Goal: Navigation & Orientation: Find specific page/section

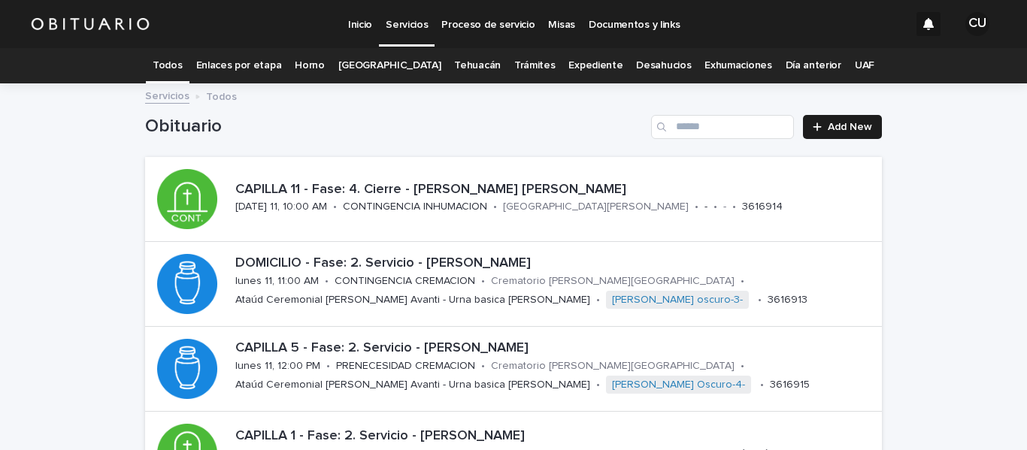
click at [855, 63] on link "UAF" at bounding box center [865, 65] width 20 height 35
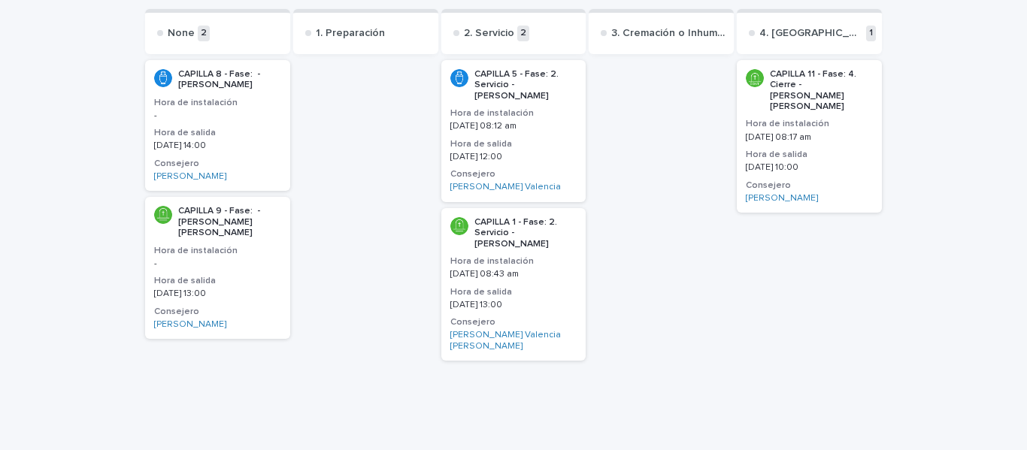
scroll to position [142, 0]
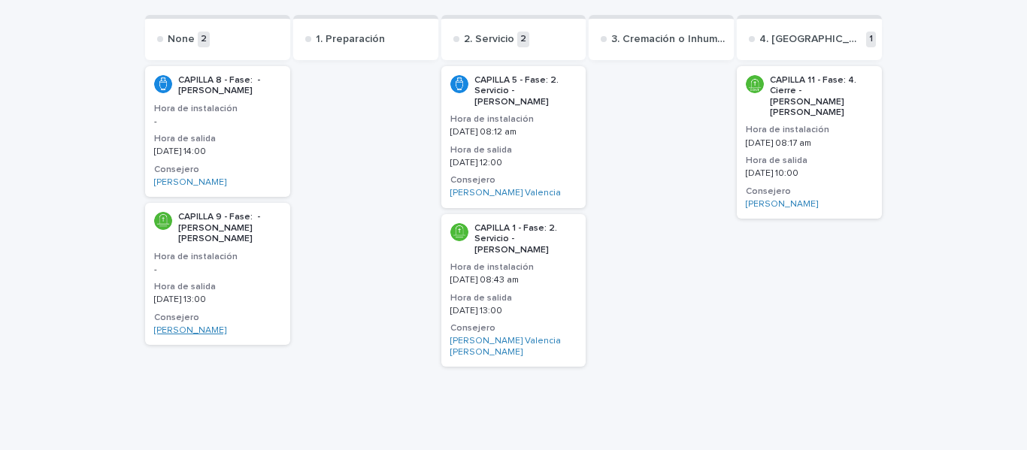
click at [215, 332] on link "[PERSON_NAME]" at bounding box center [190, 331] width 72 height 11
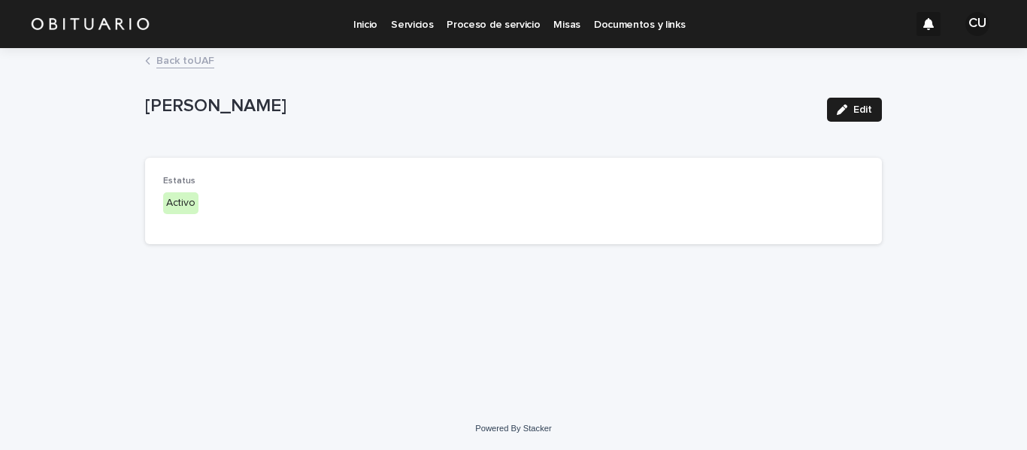
click at [366, 26] on p "Inicio" at bounding box center [365, 16] width 24 height 32
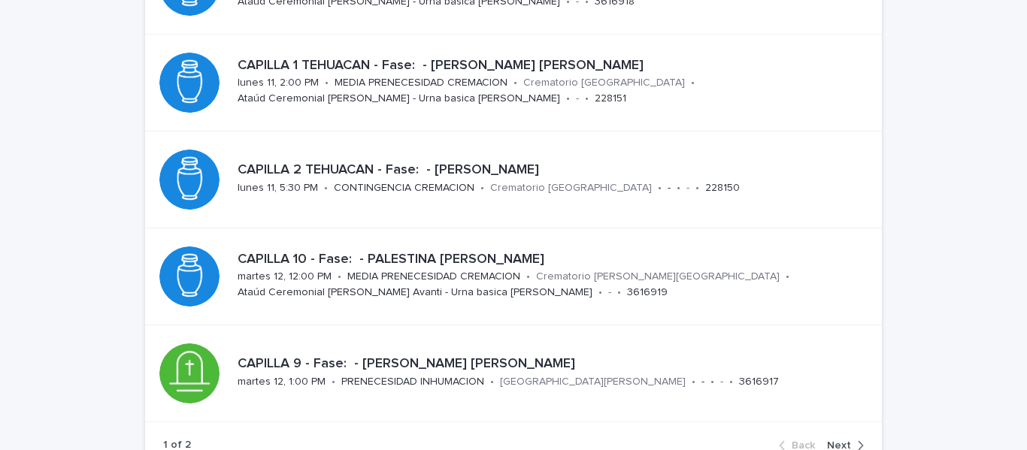
scroll to position [653, 0]
click at [314, 277] on p "martes 12, 12:00 PM" at bounding box center [285, 276] width 94 height 13
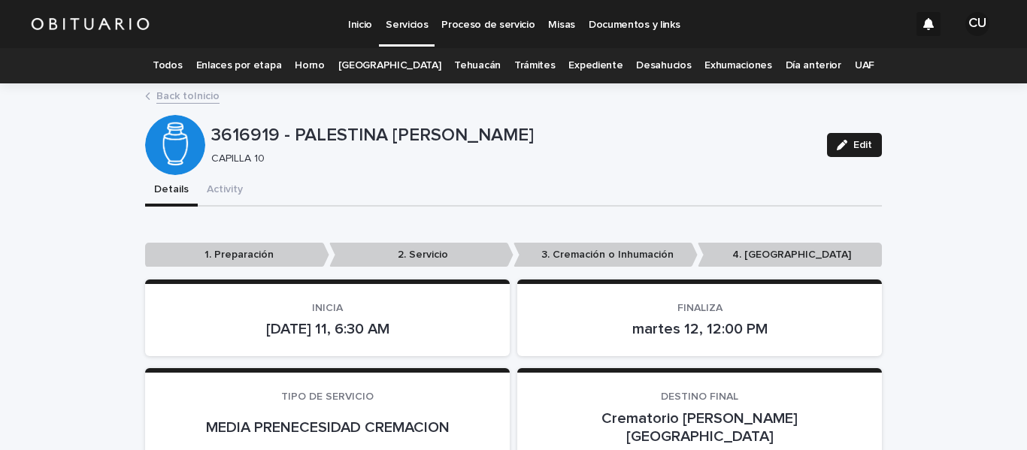
click at [855, 62] on link "UAF" at bounding box center [865, 65] width 20 height 35
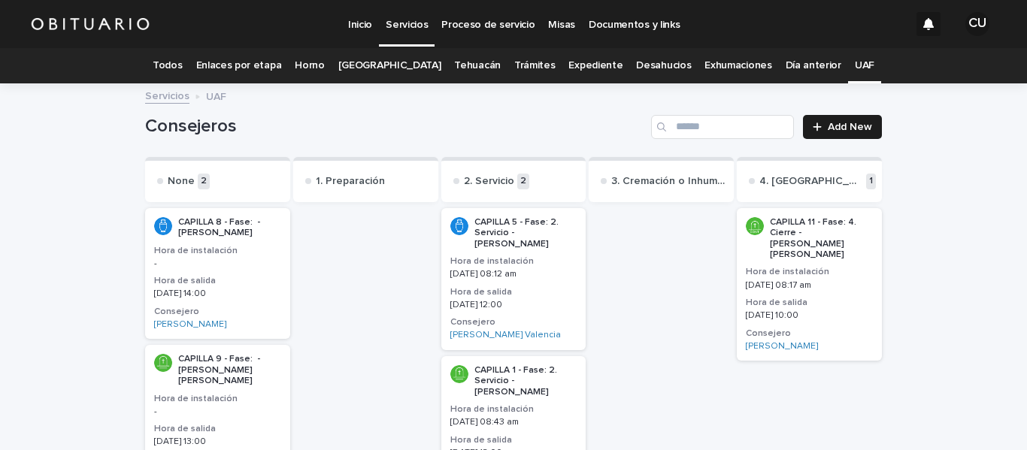
scroll to position [162, 0]
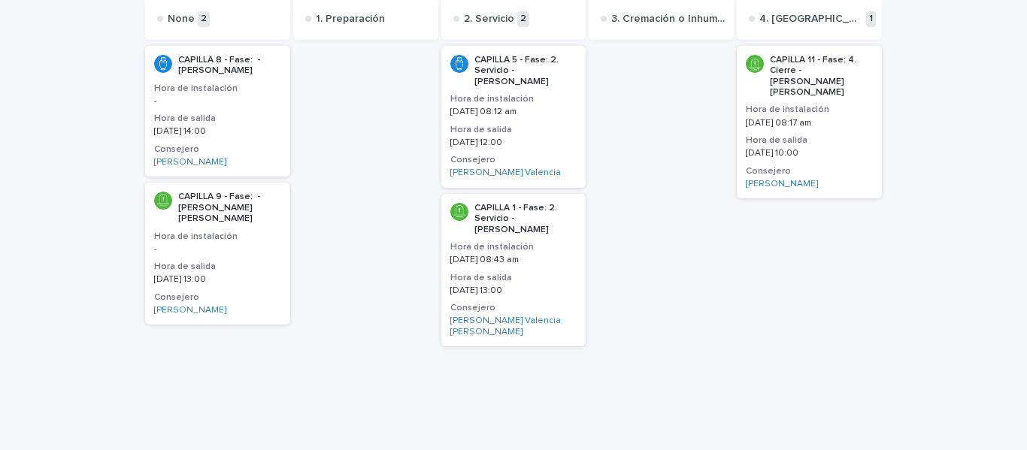
click at [208, 220] on p "CAPILLA 9 - Fase: - [PERSON_NAME] [PERSON_NAME]" at bounding box center [229, 208] width 103 height 32
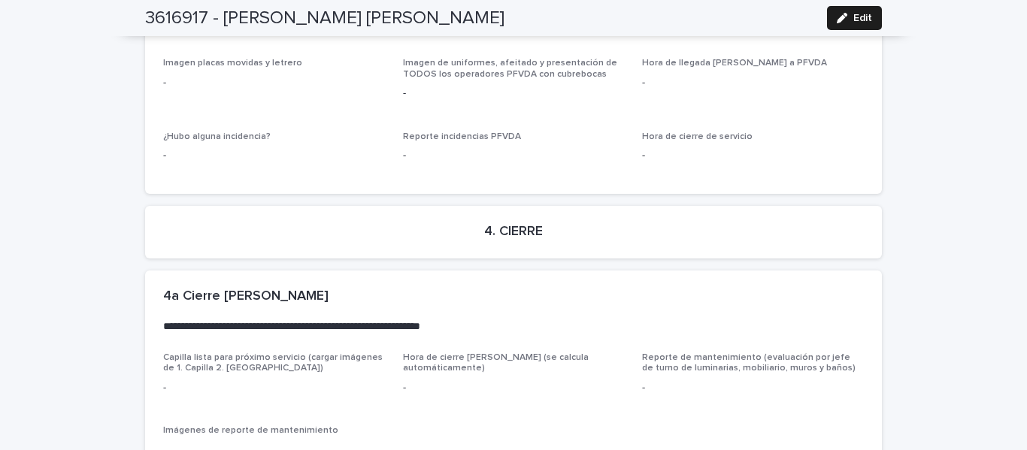
scroll to position [3959, 0]
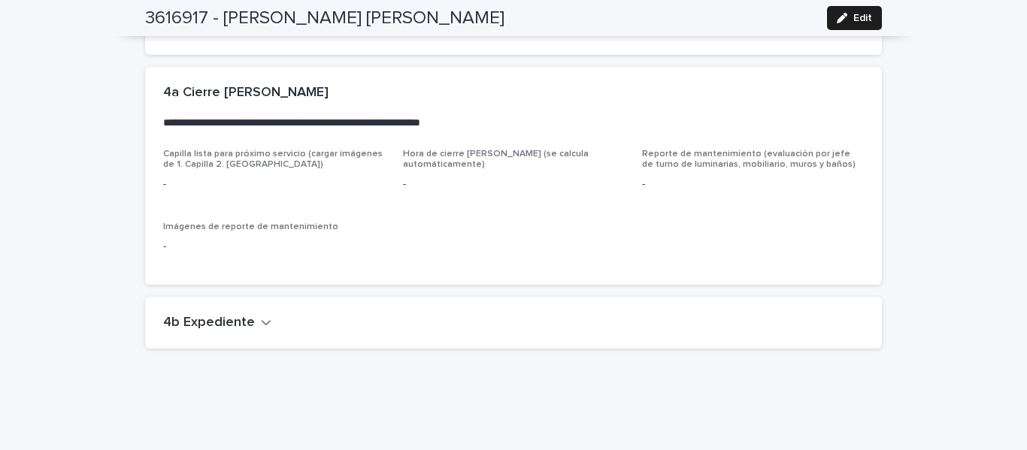
click at [261, 316] on icon "button" at bounding box center [266, 323] width 11 height 14
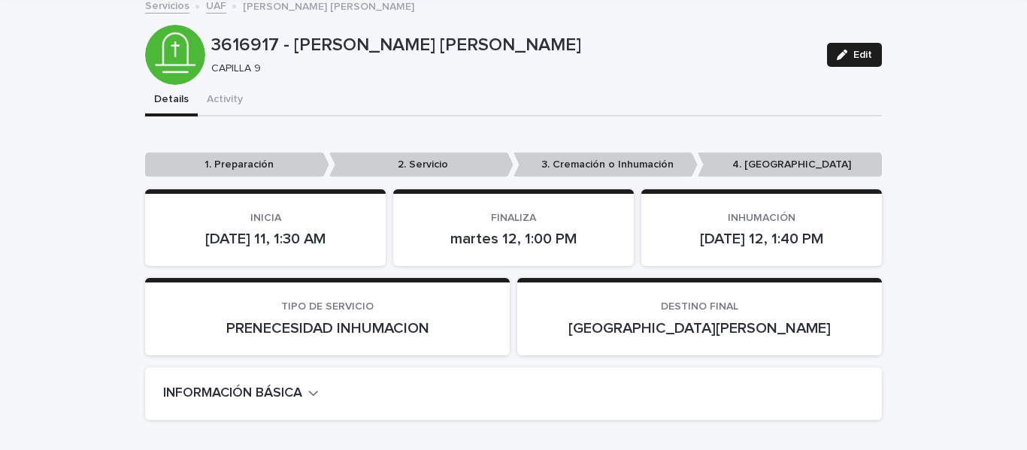
scroll to position [73, 0]
